Goal: Contribute content

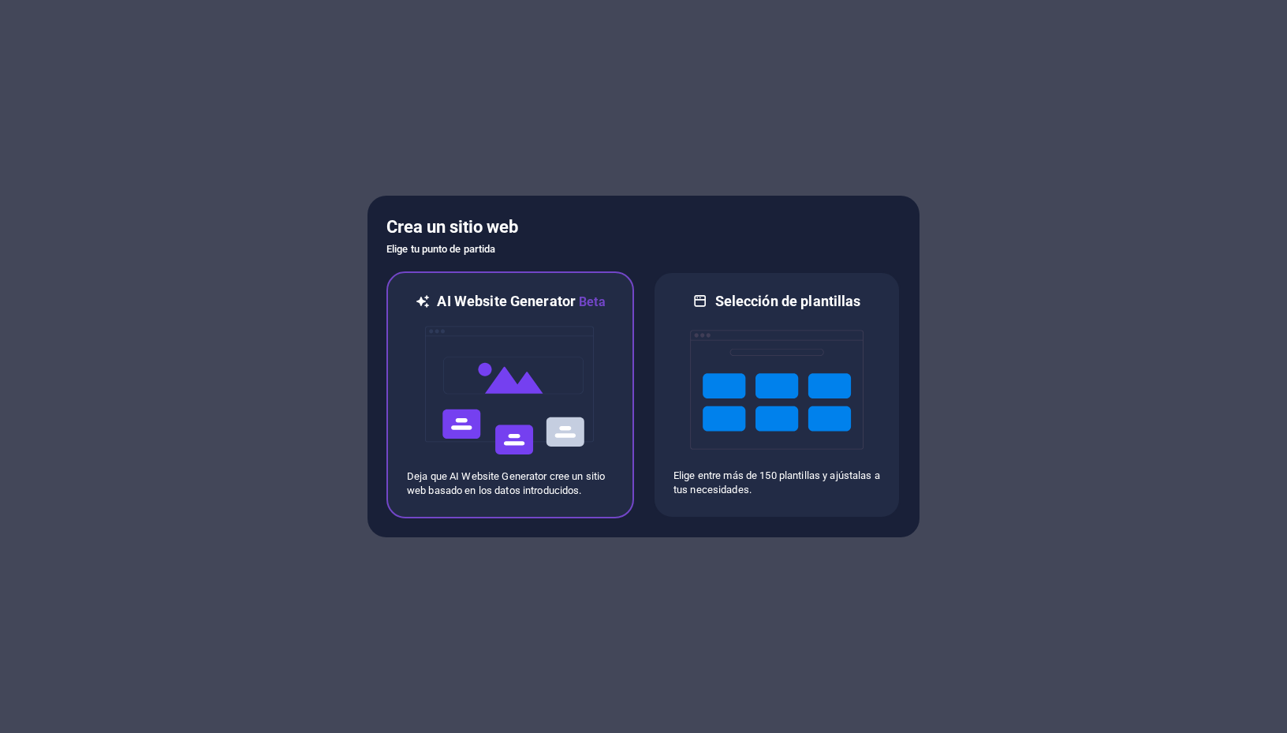
click at [569, 367] on img at bounding box center [511, 391] width 174 height 158
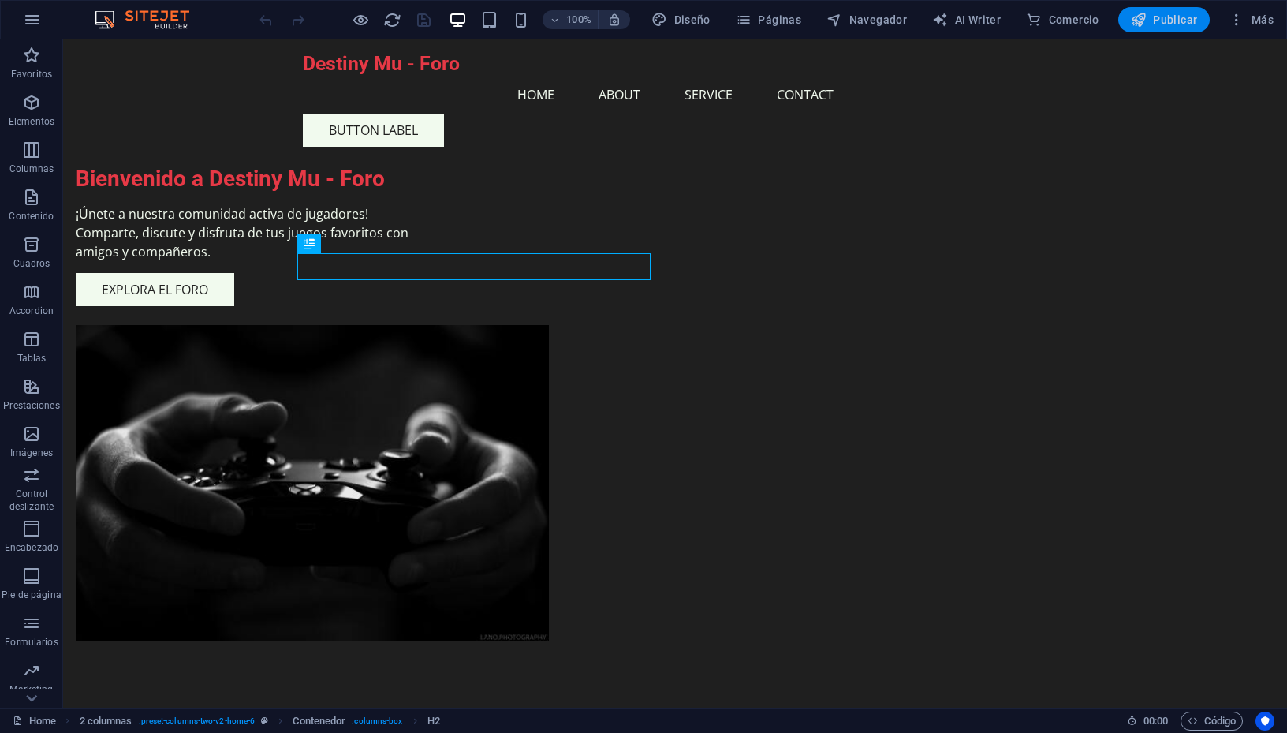
click at [1157, 21] on span "Publicar" at bounding box center [1164, 20] width 67 height 16
